Goal: Find contact information: Find contact information

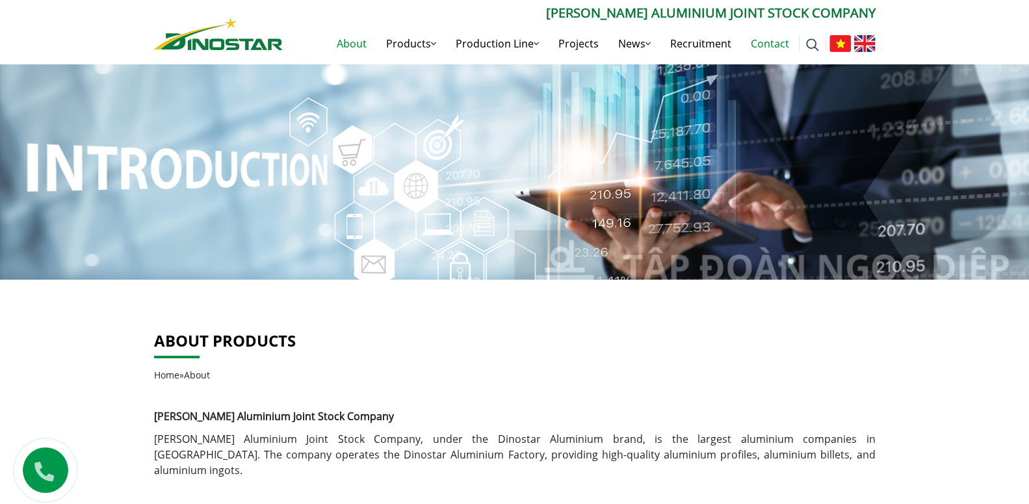
click at [776, 44] on link "Contact" at bounding box center [770, 44] width 58 height 42
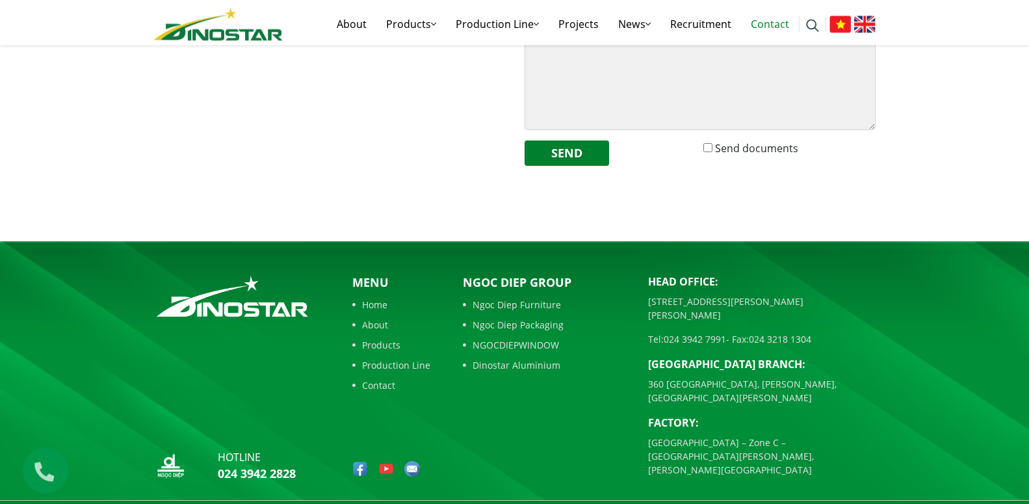
scroll to position [534, 0]
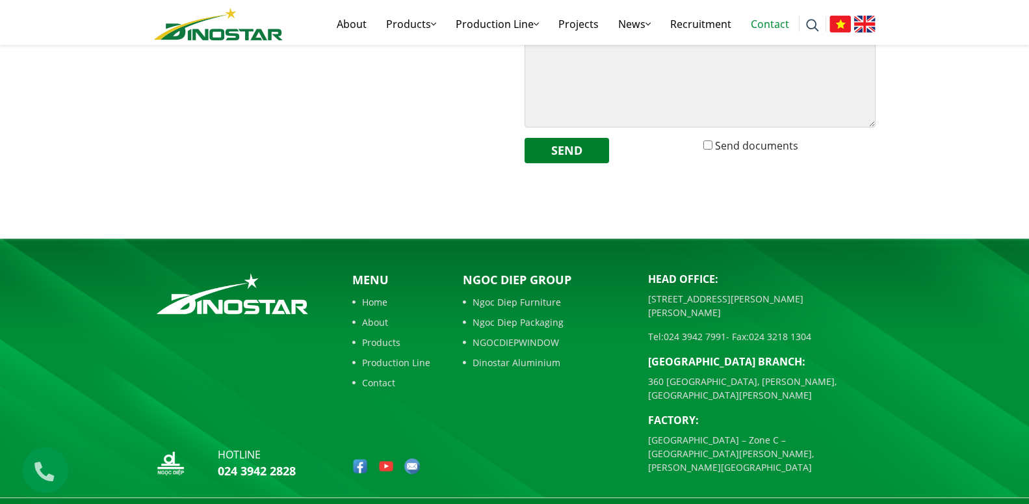
click at [782, 20] on link "Contact" at bounding box center [770, 24] width 58 height 42
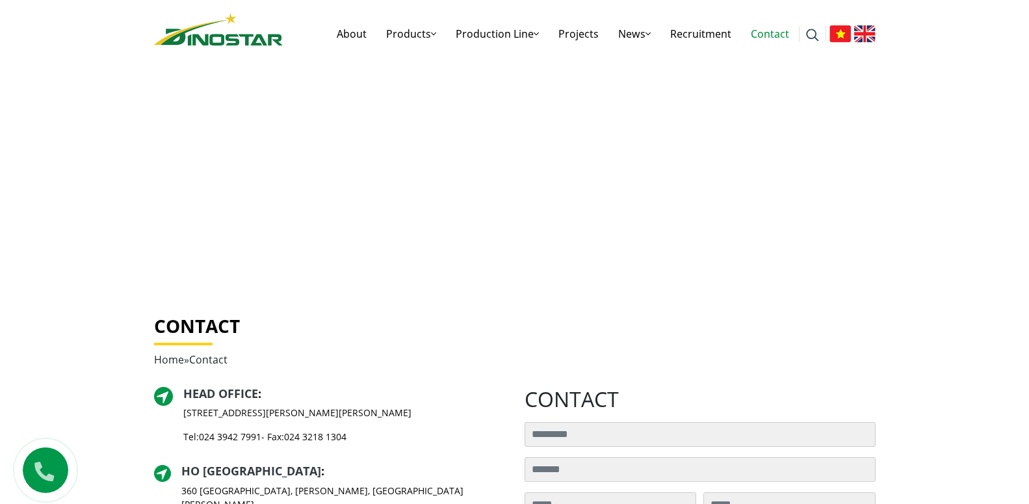
scroll to position [427, 0]
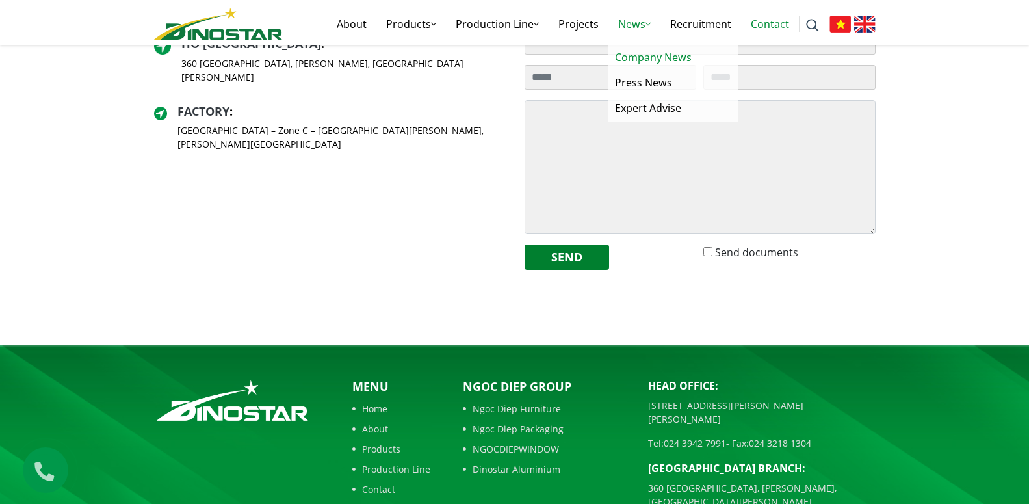
click at [635, 57] on link "Company News" at bounding box center [674, 57] width 130 height 25
click at [631, 80] on link "Press News" at bounding box center [674, 82] width 130 height 25
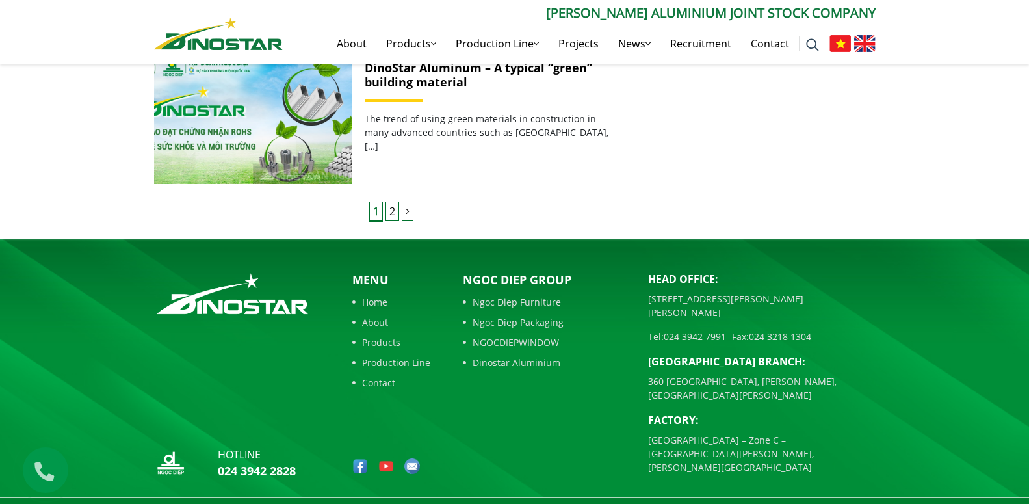
scroll to position [1087, 0]
click at [410, 458] on img at bounding box center [413, 466] width 16 height 16
